Goal: Transaction & Acquisition: Purchase product/service

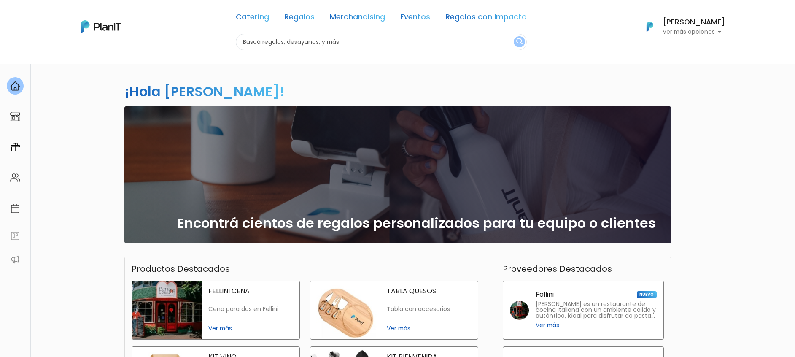
click at [670, 29] on p "Ver más opciones" at bounding box center [694, 32] width 62 height 6
click at [674, 49] on span "Mis Compras" at bounding box center [678, 50] width 43 height 10
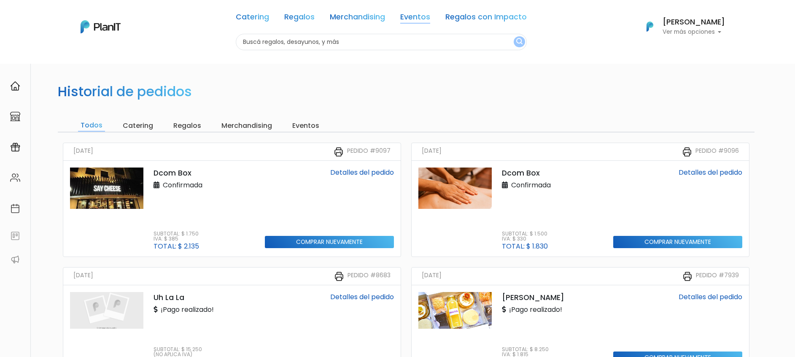
click at [400, 14] on link "Eventos" at bounding box center [415, 19] width 30 height 10
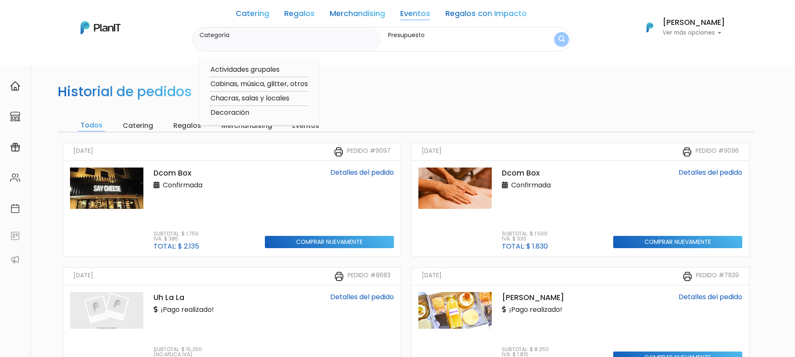
click at [365, 16] on link "Merchandising" at bounding box center [357, 15] width 55 height 10
click at [298, 14] on link "Regalos" at bounding box center [299, 15] width 30 height 10
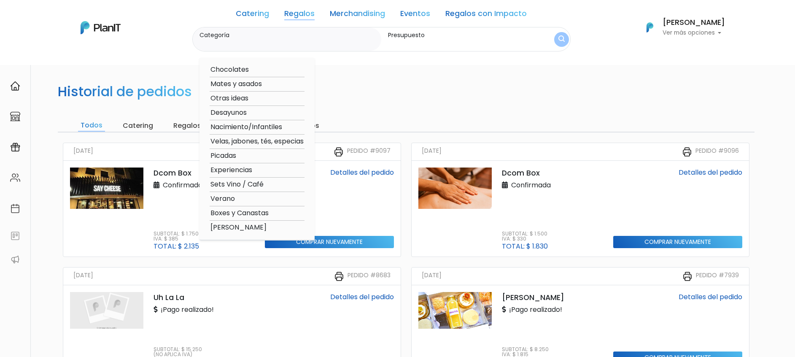
click at [244, 18] on link "Catering" at bounding box center [252, 15] width 33 height 10
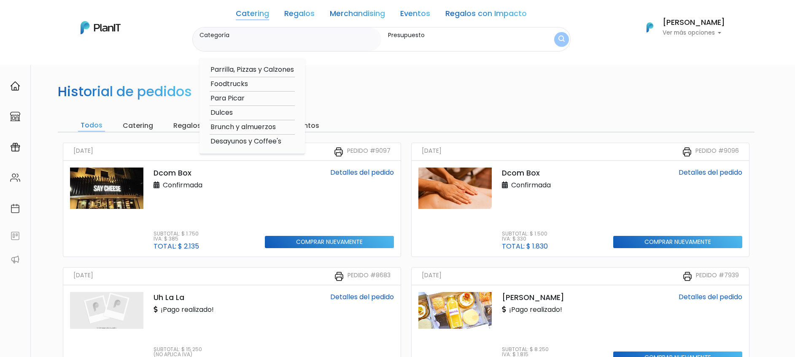
click at [303, 16] on link "Regalos" at bounding box center [299, 15] width 30 height 10
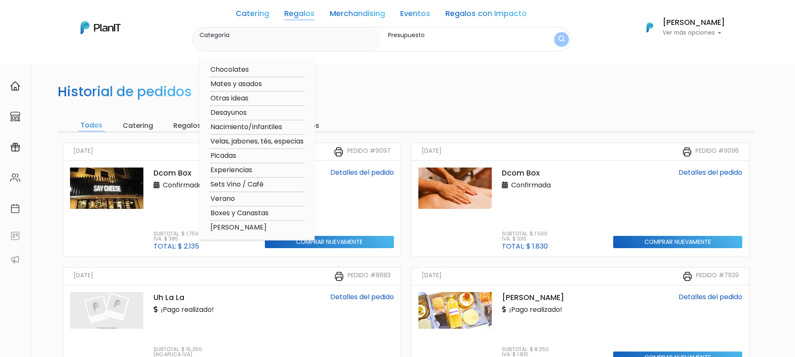
click at [356, 13] on link "Merchandising" at bounding box center [357, 15] width 55 height 10
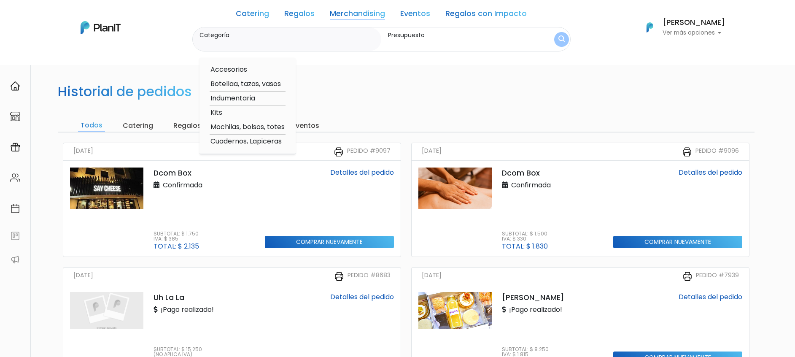
click at [401, 19] on link "Eventos" at bounding box center [415, 15] width 30 height 10
click at [501, 11] on link "Regalos con Impacto" at bounding box center [486, 15] width 81 height 10
click at [401, 20] on link "Eventos" at bounding box center [415, 15] width 30 height 10
click at [364, 19] on link "Merchandising" at bounding box center [357, 15] width 55 height 10
click at [313, 15] on div "Catering Regalos Merchandising Eventos Regalos con Impacto" at bounding box center [381, 15] width 291 height 24
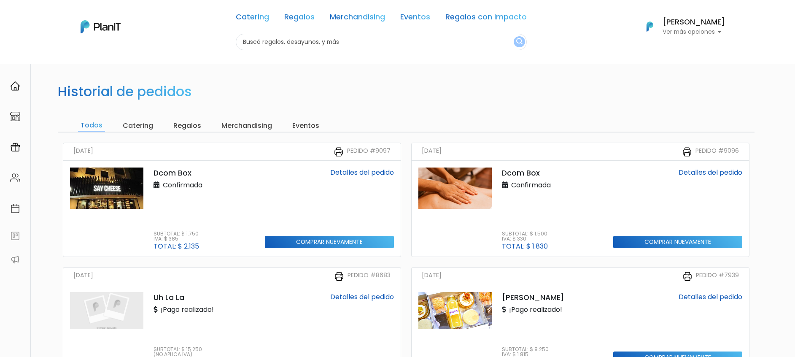
click at [307, 16] on link "Regalos" at bounding box center [299, 19] width 30 height 10
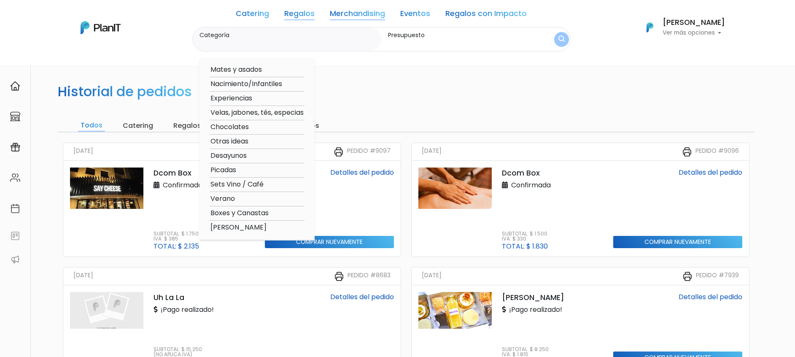
click at [245, 100] on option "Experiencias" at bounding box center [257, 98] width 95 height 11
type input "Experiencias"
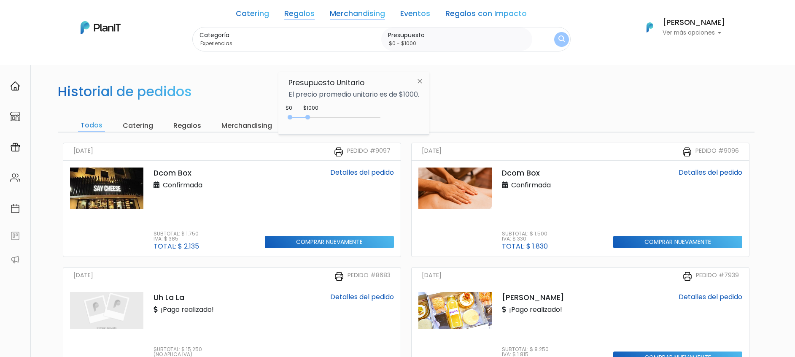
click at [429, 44] on input "$0 - $1000" at bounding box center [458, 43] width 141 height 8
click at [370, 117] on div "0 : 4400 0 4400" at bounding box center [336, 119] width 89 height 8
type input "$0 - $4000"
click at [554, 33] on button "submit" at bounding box center [562, 39] width 16 height 16
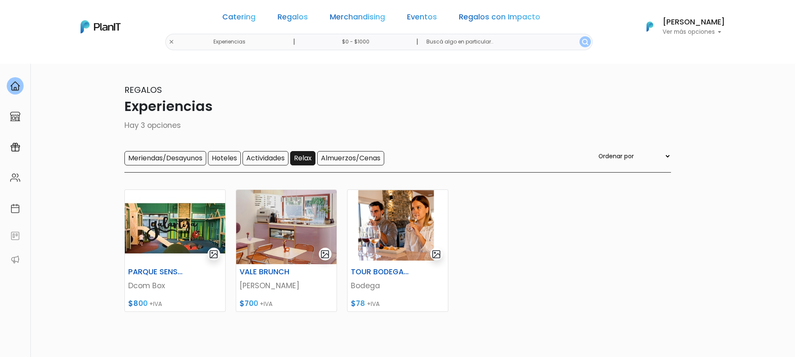
click at [300, 163] on input "Relax" at bounding box center [302, 158] width 25 height 14
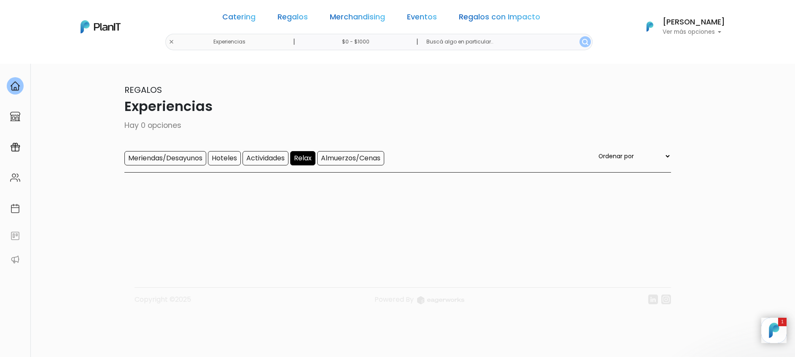
drag, startPoint x: 336, startPoint y: 38, endPoint x: 343, endPoint y: 42, distance: 7.4
click at [338, 40] on input "$0 - $1000" at bounding box center [357, 42] width 128 height 16
click at [419, 79] on img at bounding box center [420, 79] width 16 height 15
click at [420, 43] on input "text" at bounding box center [506, 42] width 173 height 16
click at [395, 41] on input "$0 - $1000" at bounding box center [357, 42] width 128 height 16
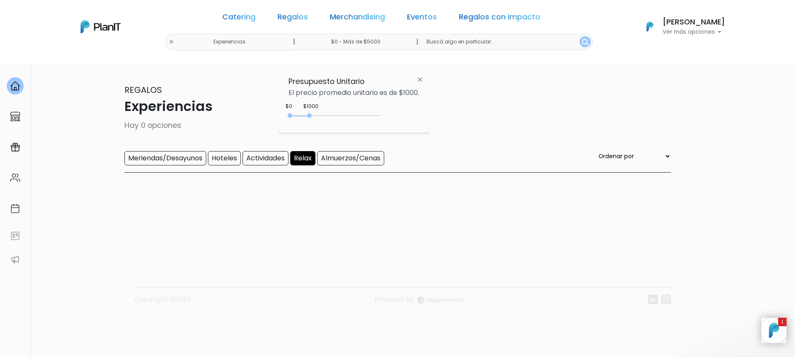
type input "$0 - Más de $5000"
drag, startPoint x: 311, startPoint y: 115, endPoint x: 391, endPoint y: 116, distance: 79.8
click at [391, 116] on div "+$5000 $0 0 : 5000 0 5000 0,5000" at bounding box center [354, 117] width 131 height 17
click at [582, 44] on img "submit" at bounding box center [585, 42] width 6 height 6
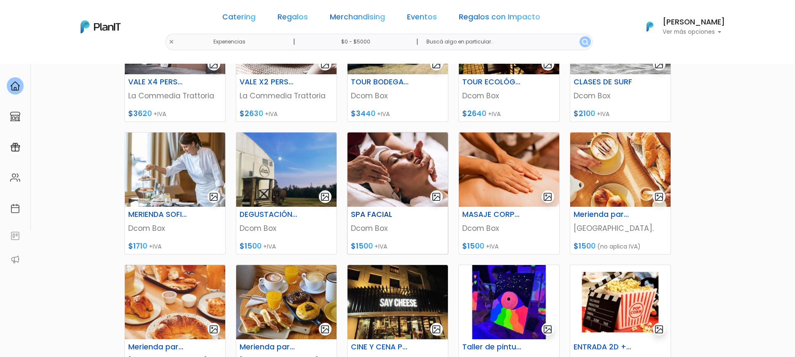
click at [408, 163] on img at bounding box center [398, 169] width 100 height 74
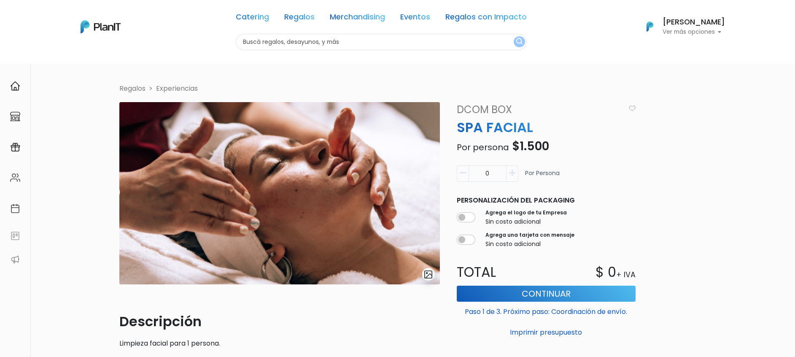
click at [513, 176] on icon "button" at bounding box center [512, 173] width 6 height 8
type input "1"
click at [338, 14] on link "Merchandising" at bounding box center [357, 19] width 55 height 10
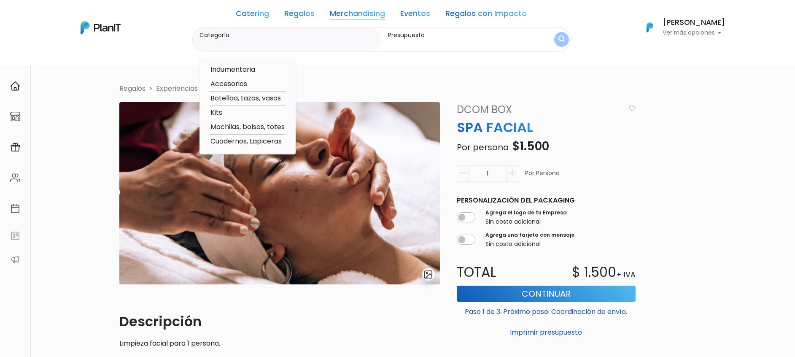
click at [402, 10] on link "Eventos" at bounding box center [415, 15] width 30 height 10
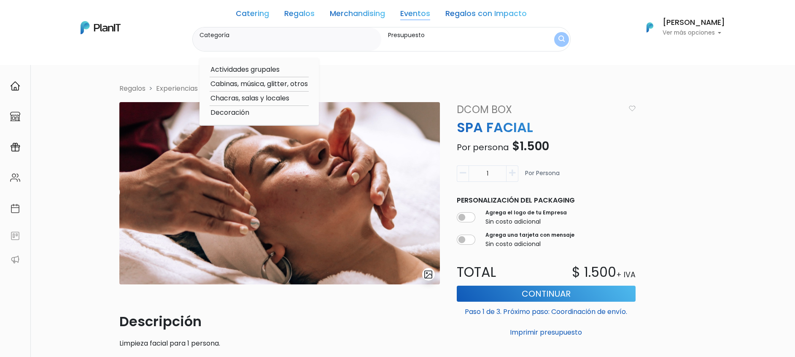
click at [296, 14] on link "Regalos" at bounding box center [299, 15] width 30 height 10
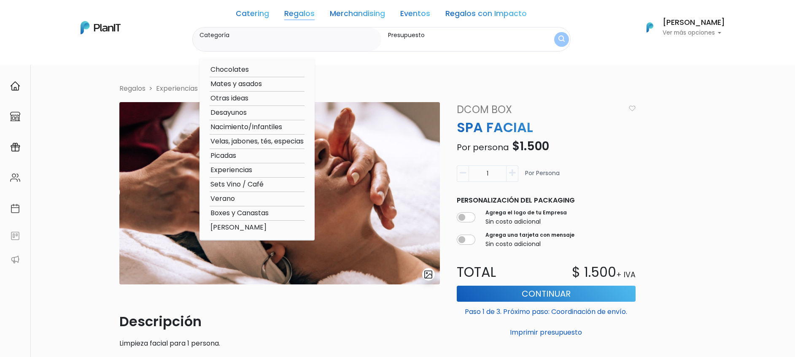
click at [459, 11] on link "Regalos con Impacto" at bounding box center [486, 15] width 81 height 10
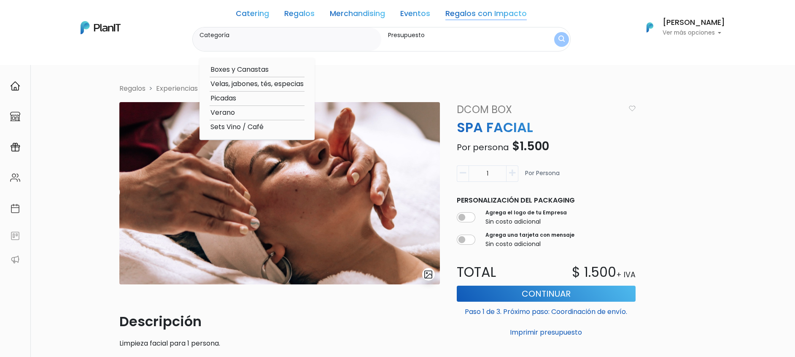
click at [249, 17] on link "Catering" at bounding box center [252, 15] width 33 height 10
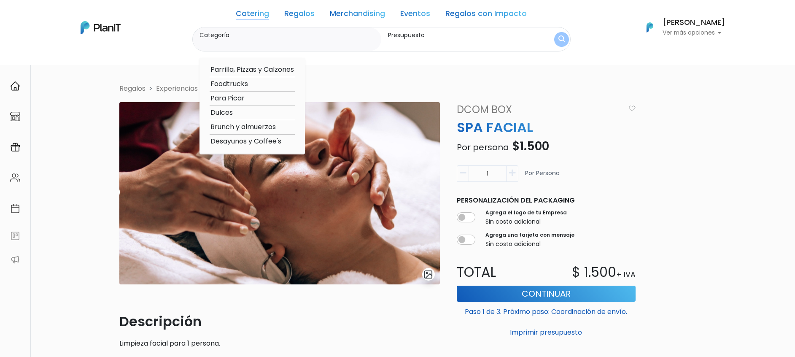
click at [296, 13] on link "Regalos" at bounding box center [299, 15] width 30 height 10
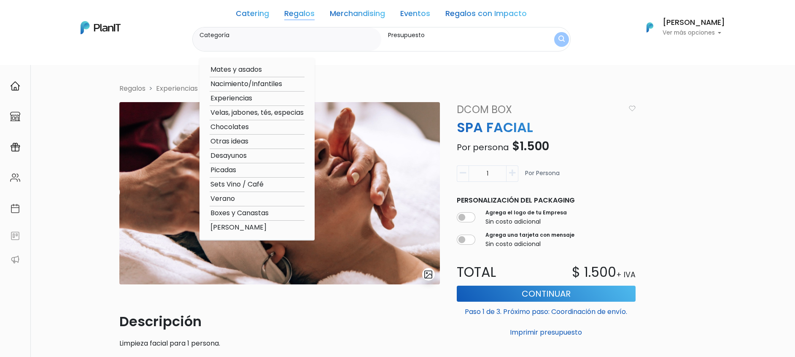
click at [373, 4] on div "Catering Regalos Merchandising Eventos Regalos con Impacto" at bounding box center [381, 15] width 291 height 24
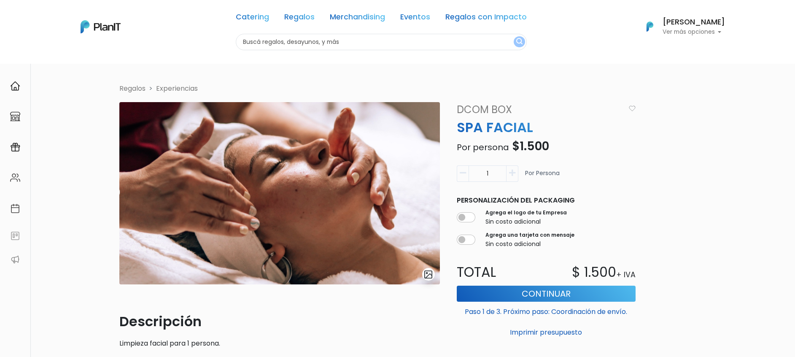
click at [371, 14] on link "Merchandising" at bounding box center [357, 19] width 55 height 10
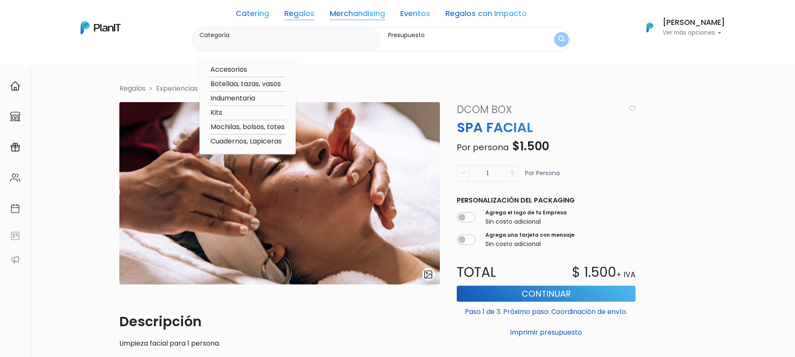
click at [406, 10] on link "Eventos" at bounding box center [415, 15] width 30 height 10
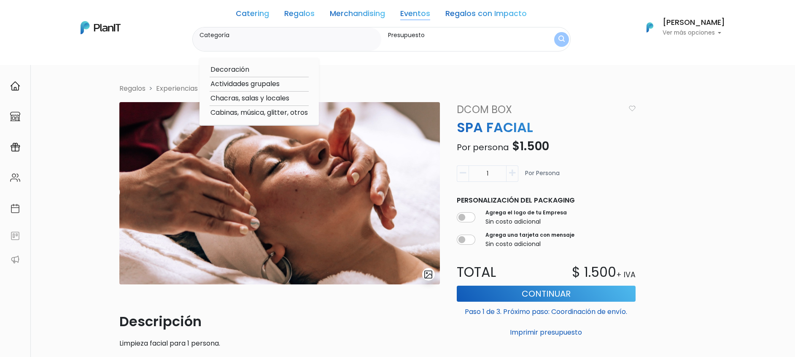
click at [357, 20] on link "Merchandising" at bounding box center [357, 15] width 55 height 10
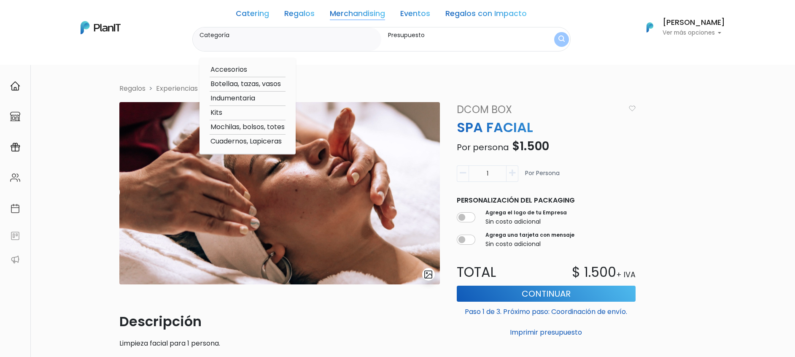
click at [413, 17] on link "Eventos" at bounding box center [415, 15] width 30 height 10
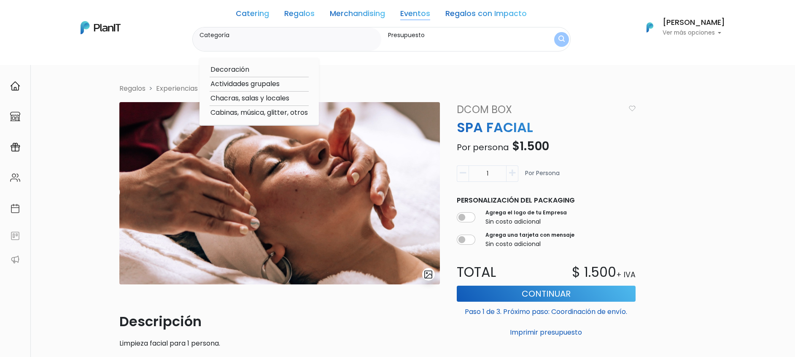
click at [413, 17] on link "Eventos" at bounding box center [415, 15] width 30 height 10
click at [412, 13] on link "Eventos" at bounding box center [415, 15] width 30 height 10
click at [337, 13] on link "Merchandising" at bounding box center [357, 15] width 55 height 10
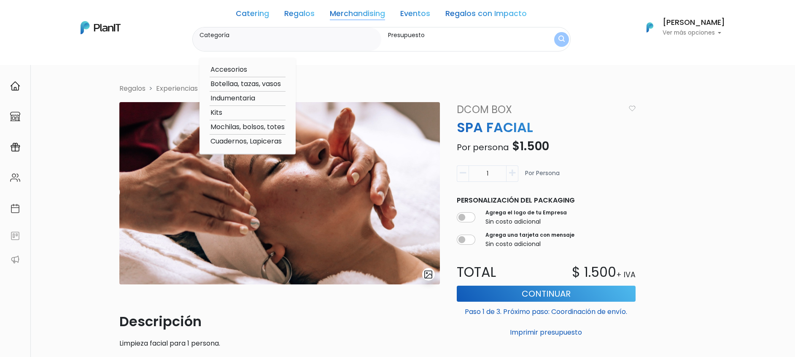
click at [288, 16] on link "Regalos" at bounding box center [299, 15] width 30 height 10
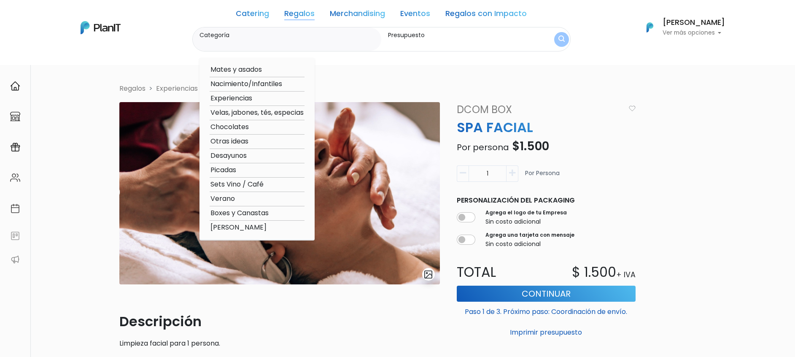
click at [251, 96] on option "Experiencias" at bounding box center [257, 98] width 95 height 11
type input "Experiencias"
type input "$0 - $1000"
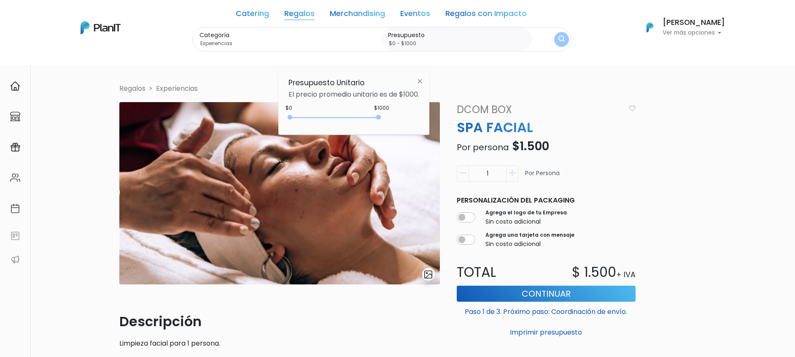
click at [423, 80] on img at bounding box center [420, 80] width 16 height 15
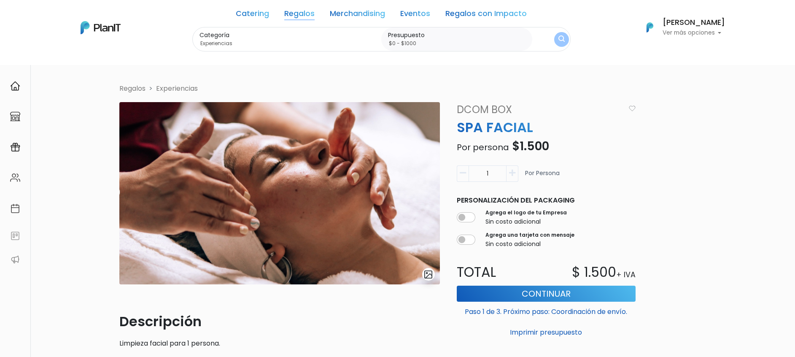
click at [559, 38] on img "submit" at bounding box center [562, 39] width 6 height 8
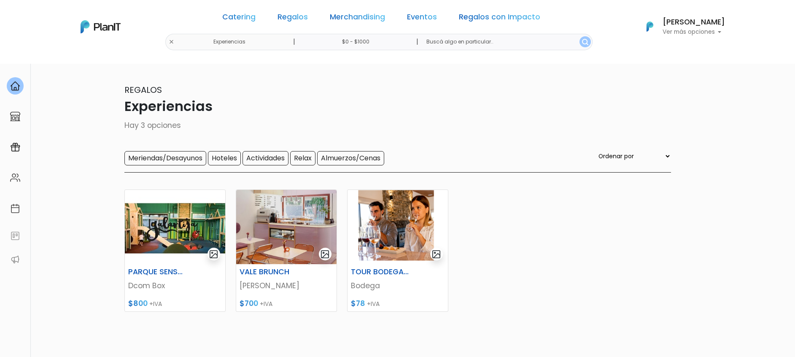
click at [404, 41] on input "$0 - $1000" at bounding box center [357, 42] width 128 height 16
click at [423, 79] on img at bounding box center [420, 79] width 16 height 15
click at [384, 41] on input "$0 - $1000" at bounding box center [357, 42] width 128 height 16
type input "$0 - Más de $5000"
drag, startPoint x: 311, startPoint y: 115, endPoint x: 399, endPoint y: 119, distance: 88.7
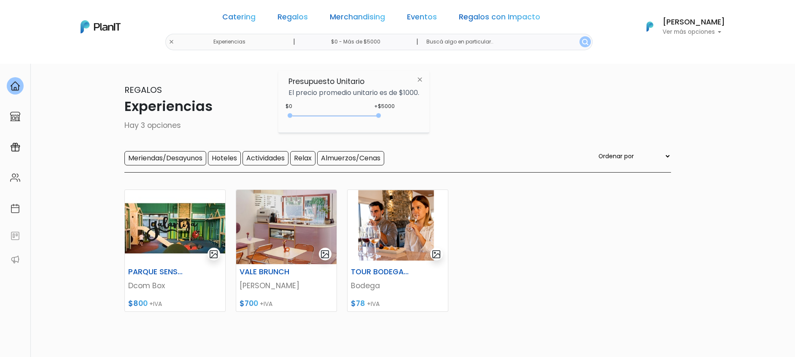
click at [399, 119] on div "+$5000 $0 0 : 5000 0 5000 0,5000" at bounding box center [354, 117] width 131 height 17
click at [582, 43] on img "submit" at bounding box center [585, 42] width 6 height 6
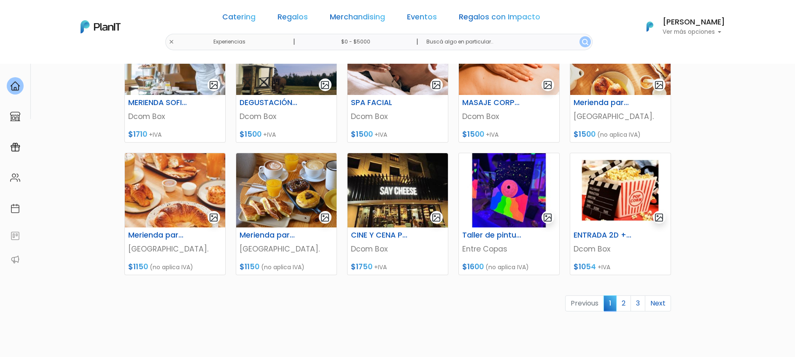
scroll to position [316, 0]
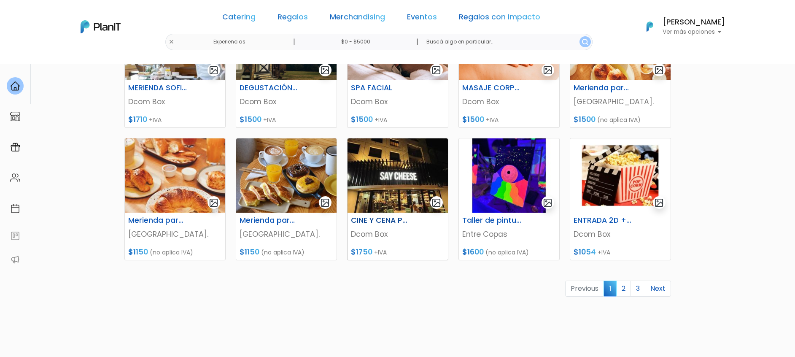
click at [411, 191] on img at bounding box center [398, 175] width 100 height 74
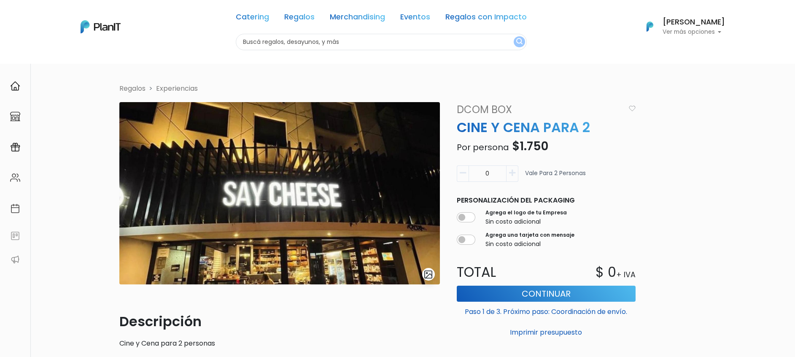
click at [515, 178] on button "button" at bounding box center [513, 173] width 12 height 16
type input "1"
